Goal: Information Seeking & Learning: Learn about a topic

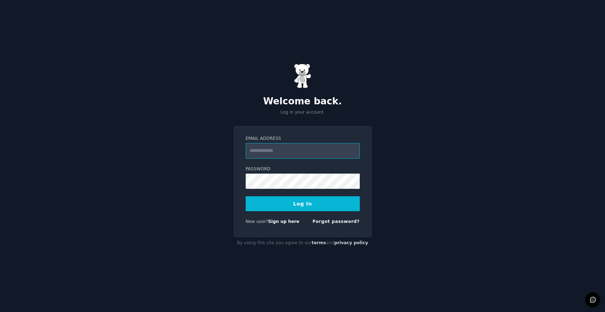
type input "**********"
click at [275, 210] on button "Log In" at bounding box center [303, 203] width 114 height 15
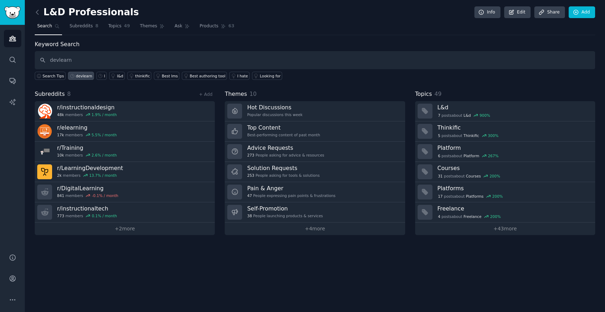
type input "devlearn"
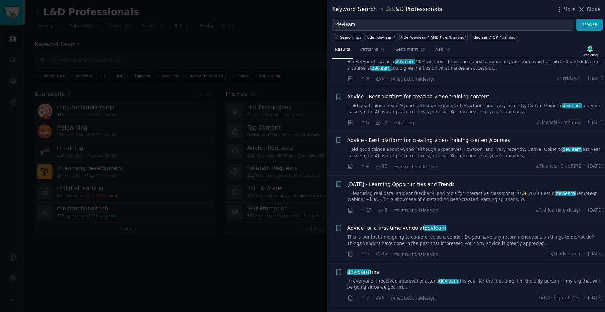
scroll to position [197, 0]
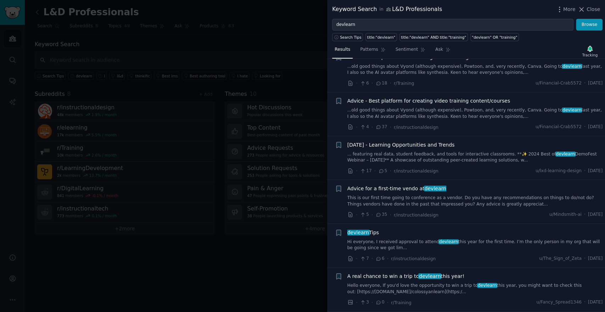
click at [475, 291] on link "Hello everyone, If you'd love the opportunity to win a trip to devlearn this ye…" at bounding box center [476, 288] width 256 height 12
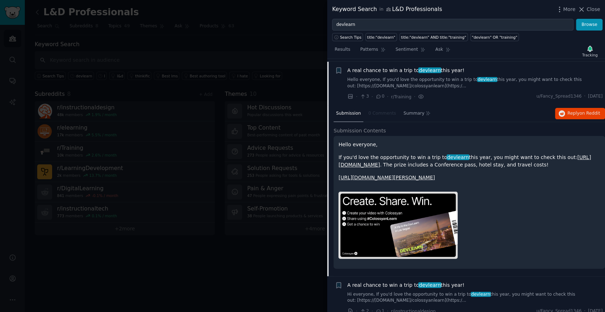
scroll to position [405, 0]
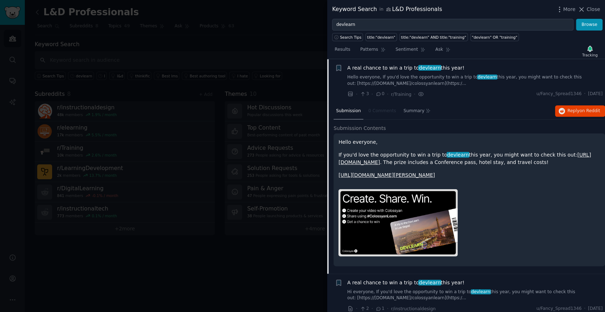
click at [435, 178] on link "[URL][DOMAIN_NAME][PERSON_NAME]" at bounding box center [387, 175] width 96 height 6
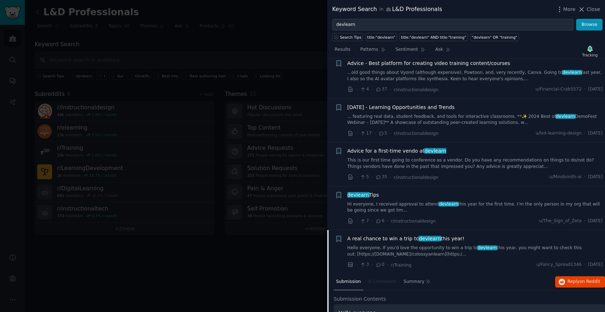
scroll to position [236, 0]
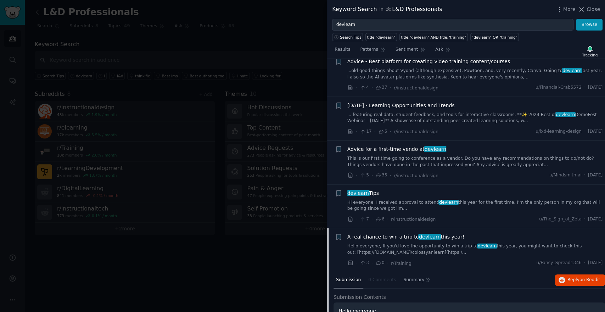
click at [472, 236] on div "A real chance to win a trip to devlearn this year!" at bounding box center [476, 236] width 256 height 7
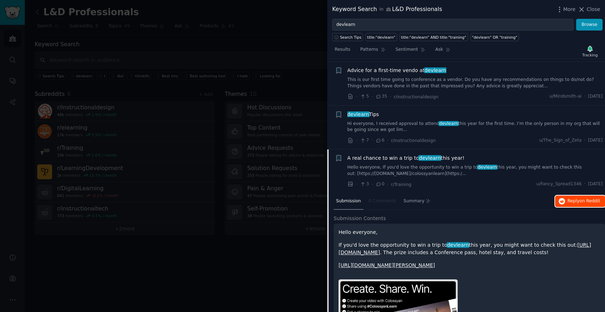
click at [576, 199] on span "Reply on Reddit" at bounding box center [584, 201] width 33 height 6
